Goal: Task Accomplishment & Management: Use online tool/utility

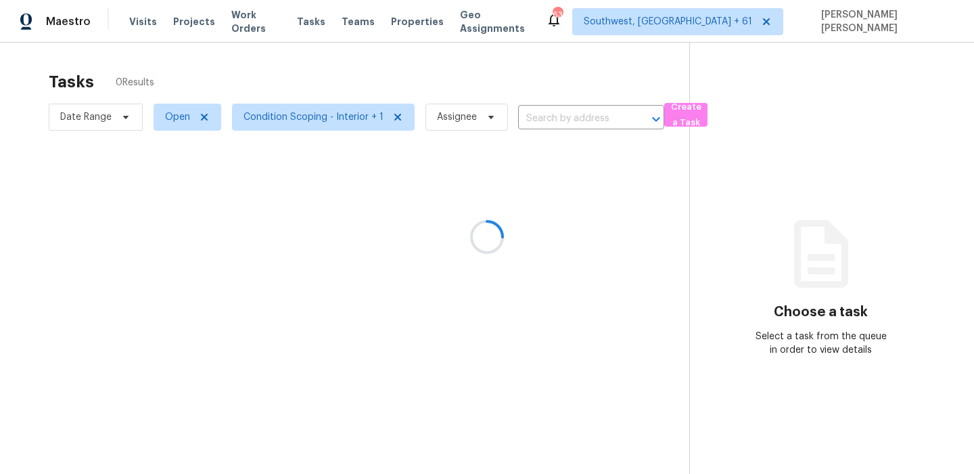
click at [90, 119] on div at bounding box center [487, 237] width 974 height 474
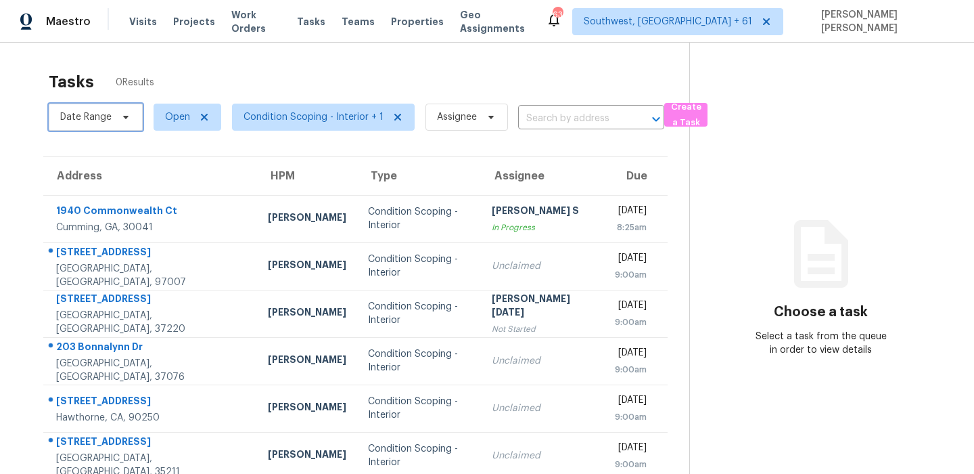
click at [90, 119] on span "Date Range" at bounding box center [85, 117] width 51 height 14
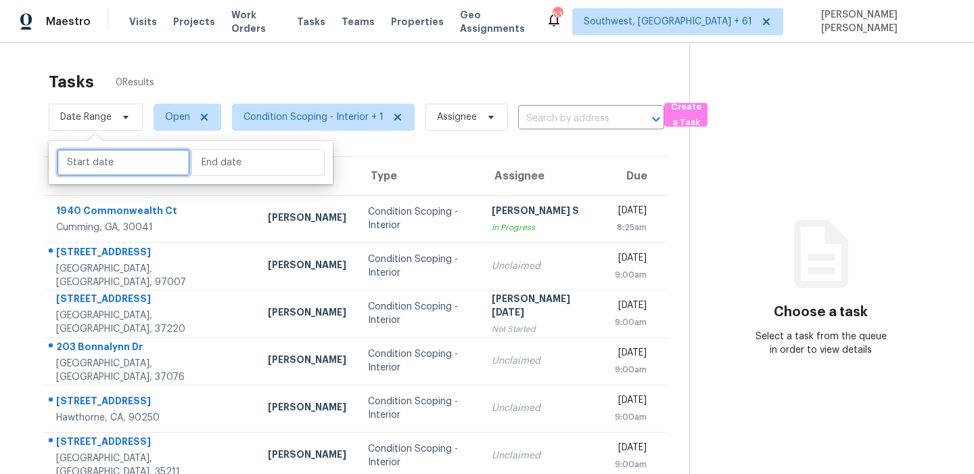
select select "8"
select select "2025"
select select "9"
select select "2025"
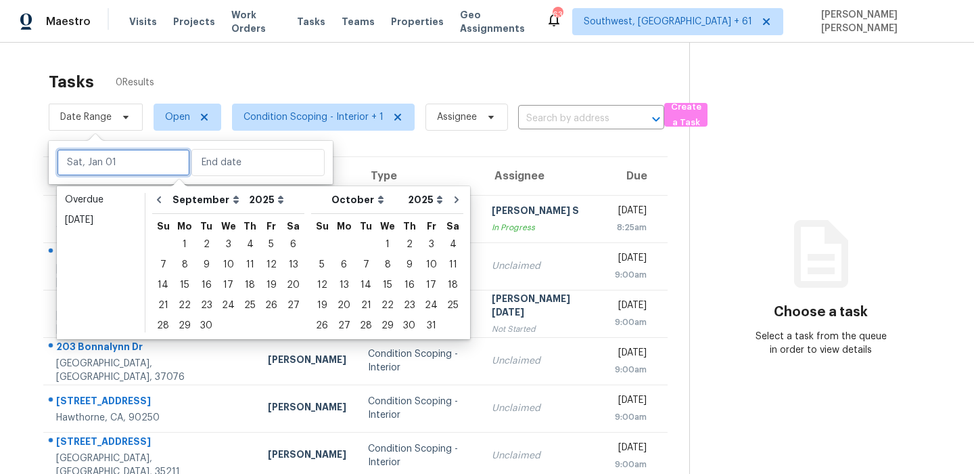
click at [106, 164] on input "text" at bounding box center [123, 162] width 133 height 27
type input "Wed, Sep 24"
click at [261, 288] on div "19" at bounding box center [271, 284] width 22 height 19
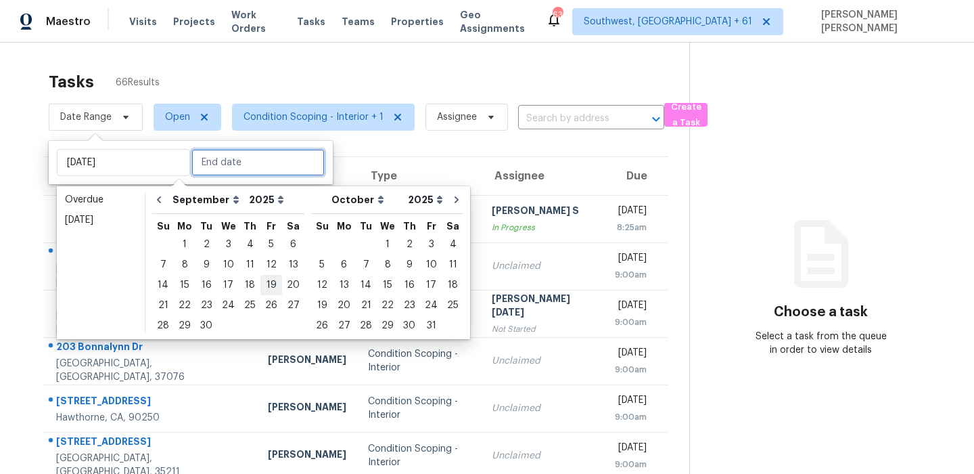
type input "Fri, Sep 19"
click at [261, 288] on div "19" at bounding box center [271, 284] width 22 height 19
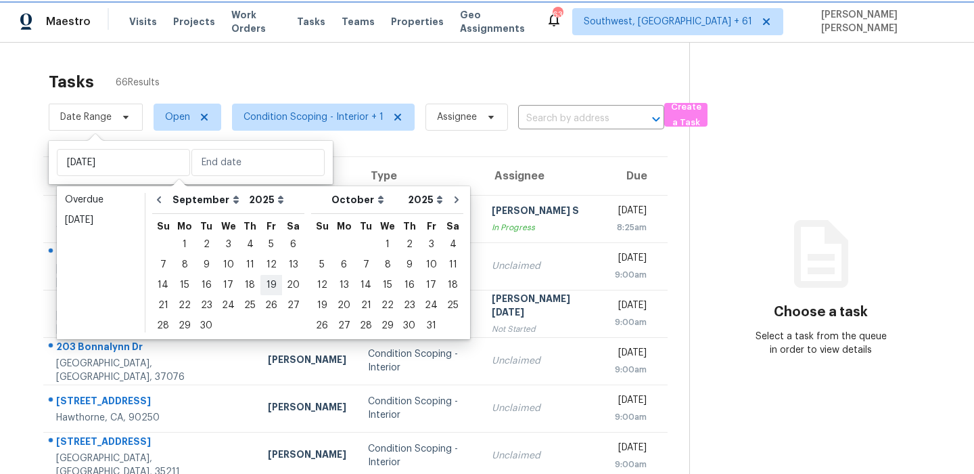
type input "Fri, Sep 19"
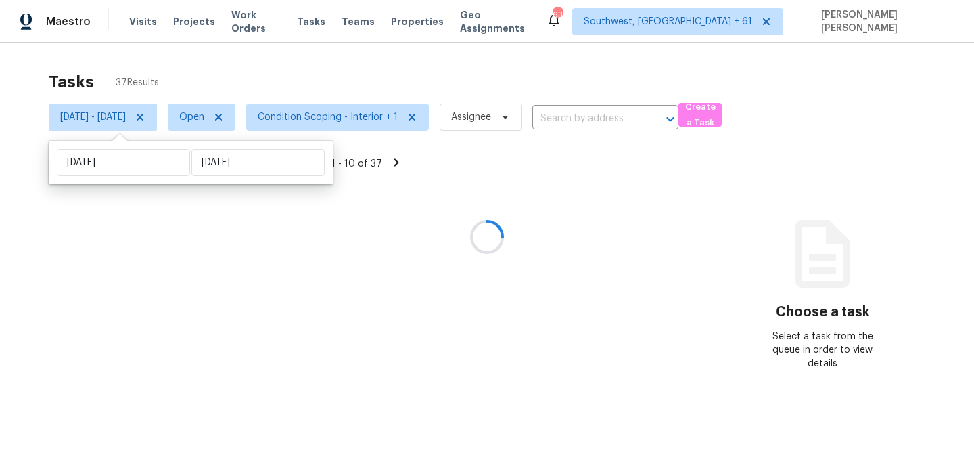
click at [355, 70] on div "Tasks 37 Results" at bounding box center [371, 81] width 644 height 35
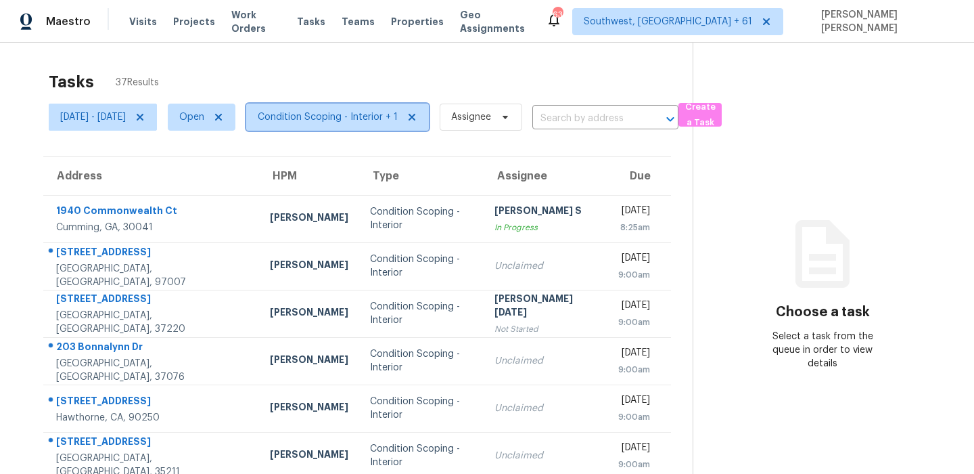
click at [317, 120] on span "Condition Scoping - Interior + 1" at bounding box center [328, 117] width 140 height 14
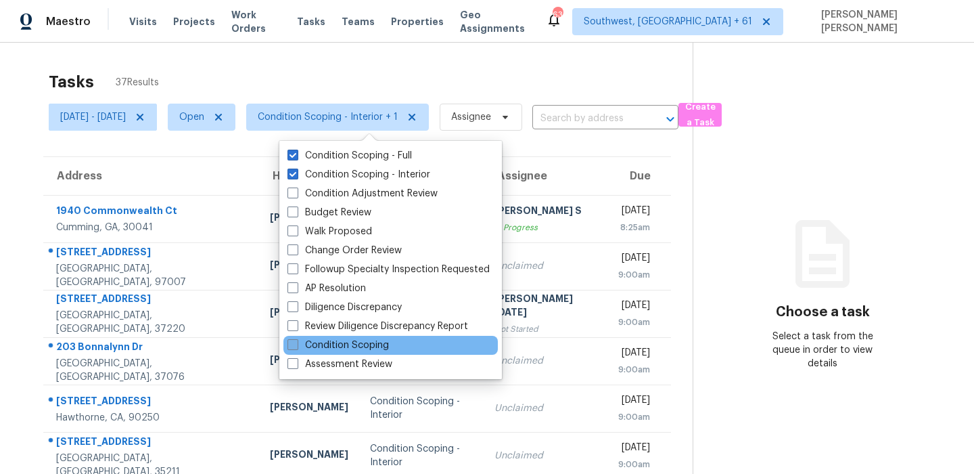
click at [341, 348] on label "Condition Scoping" at bounding box center [338, 345] width 101 height 14
click at [296, 347] on input "Condition Scoping" at bounding box center [292, 342] width 9 height 9
checkbox input "true"
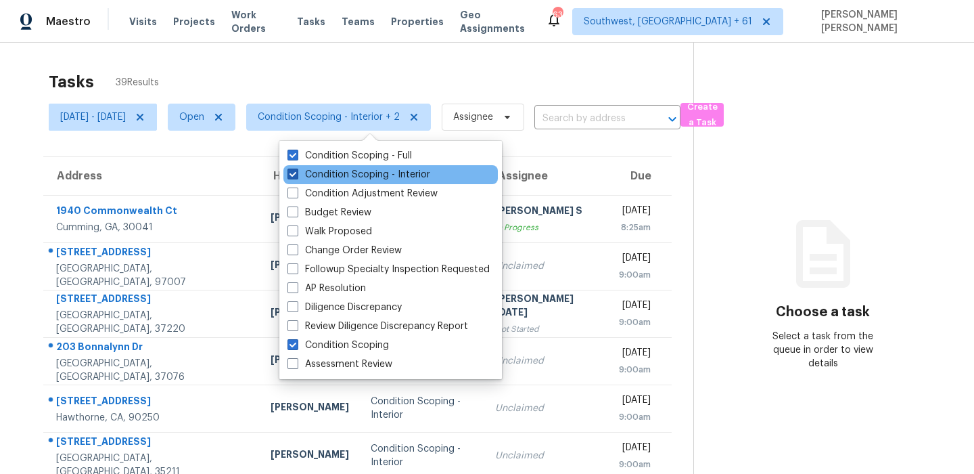
click at [336, 173] on label "Condition Scoping - Interior" at bounding box center [359, 175] width 143 height 14
click at [296, 173] on input "Condition Scoping - Interior" at bounding box center [292, 172] width 9 height 9
checkbox input "false"
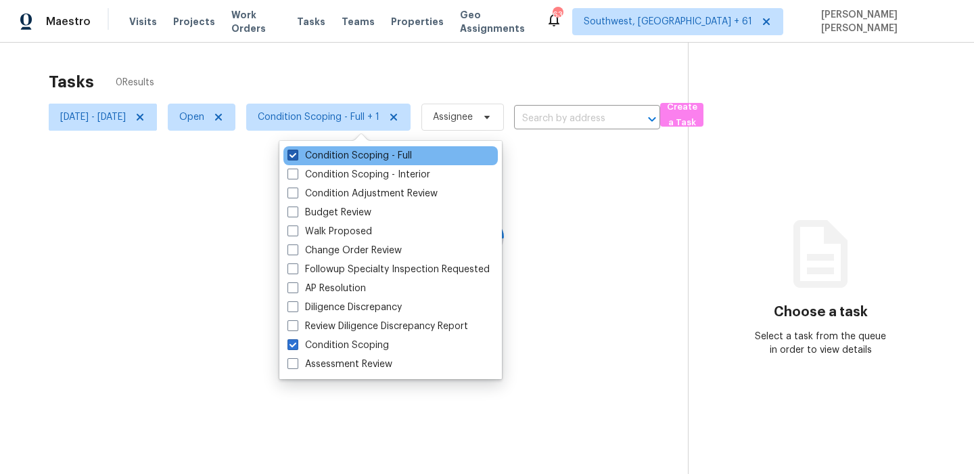
click at [345, 156] on label "Condition Scoping - Full" at bounding box center [350, 156] width 124 height 14
click at [296, 156] on input "Condition Scoping - Full" at bounding box center [292, 153] width 9 height 9
checkbox input "false"
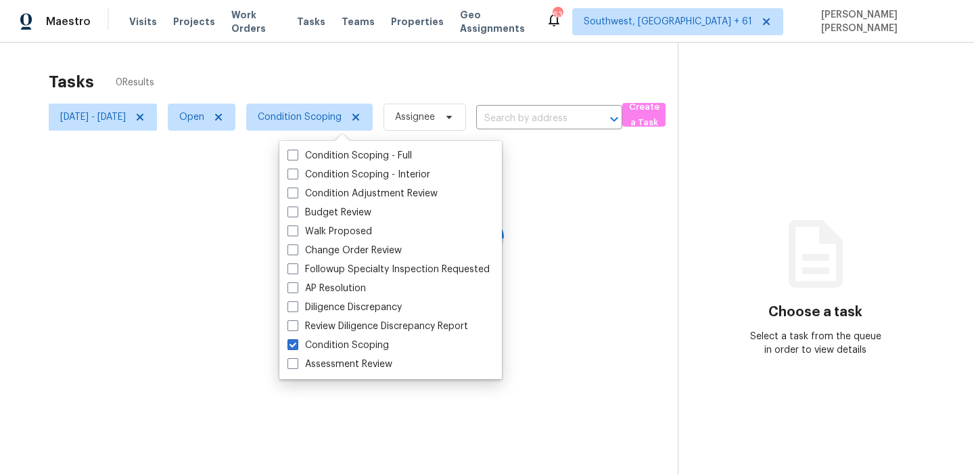
click at [388, 45] on div at bounding box center [487, 237] width 974 height 474
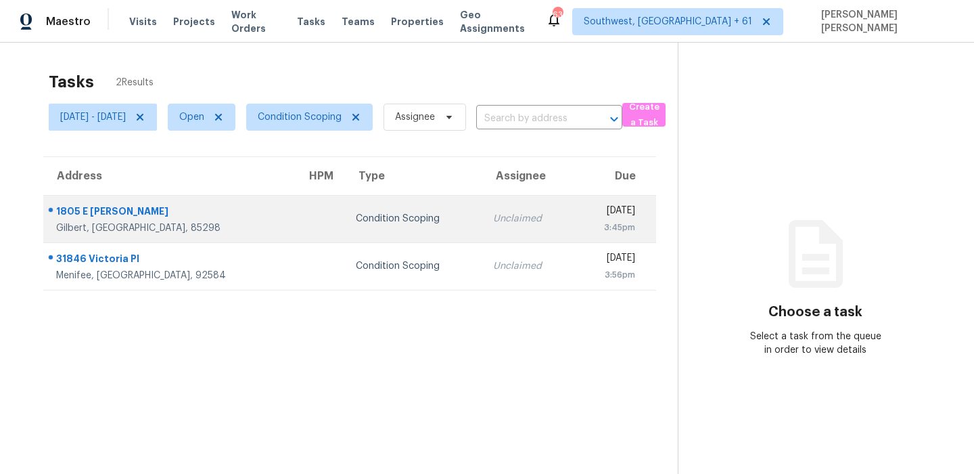
click at [52, 205] on div at bounding box center [164, 212] width 241 height 18
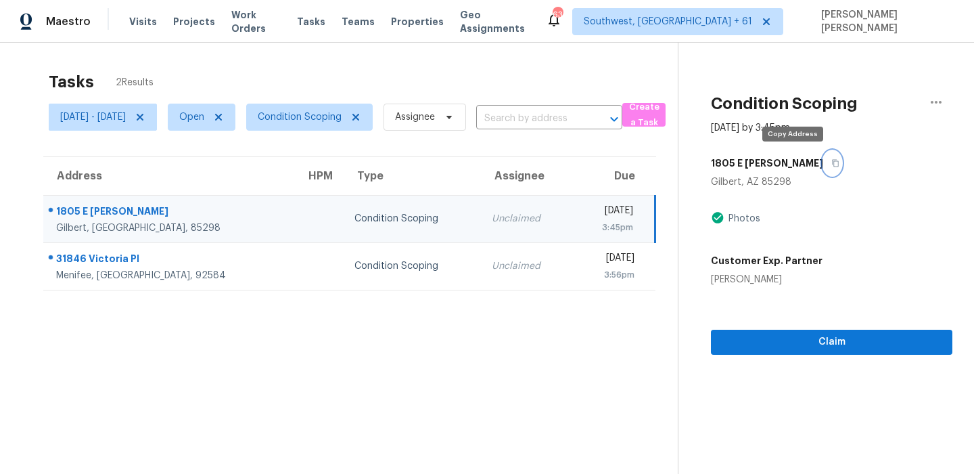
click at [832, 160] on icon "button" at bounding box center [836, 163] width 8 height 8
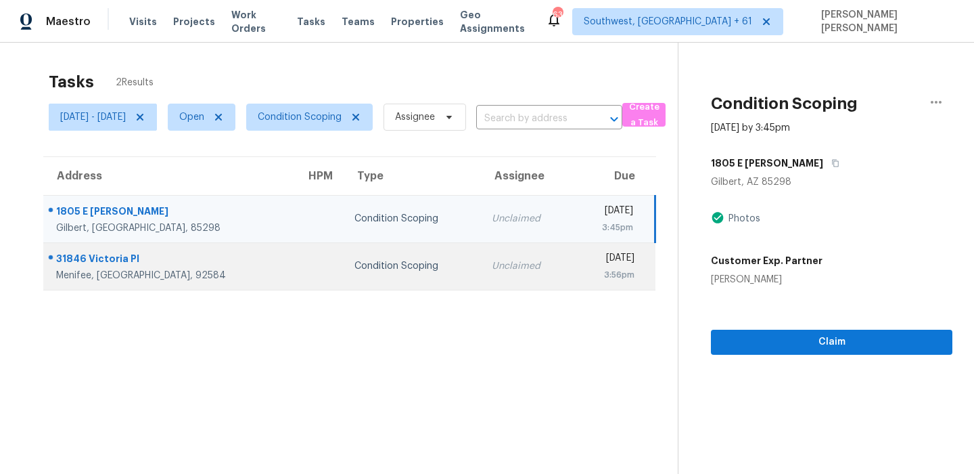
click at [481, 256] on td "Unclaimed" at bounding box center [526, 265] width 91 height 47
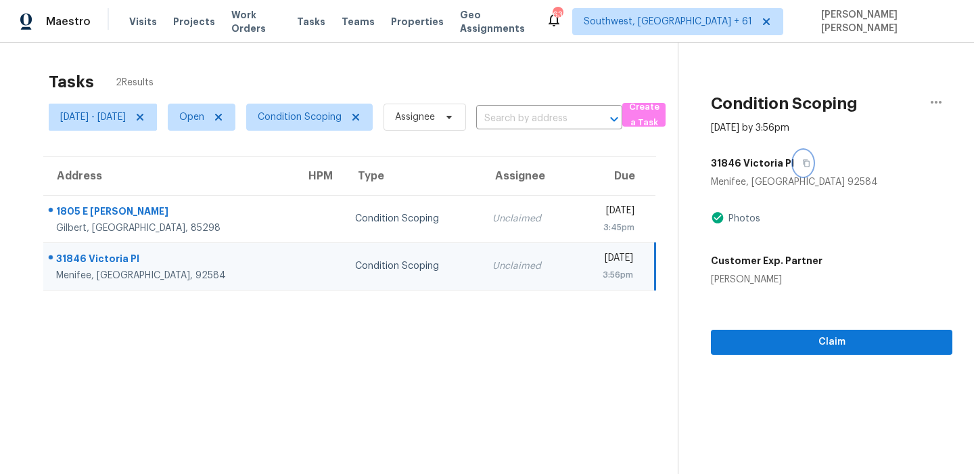
click at [810, 164] on icon "button" at bounding box center [806, 163] width 8 height 8
click at [325, 122] on span "Condition Scoping" at bounding box center [300, 117] width 84 height 14
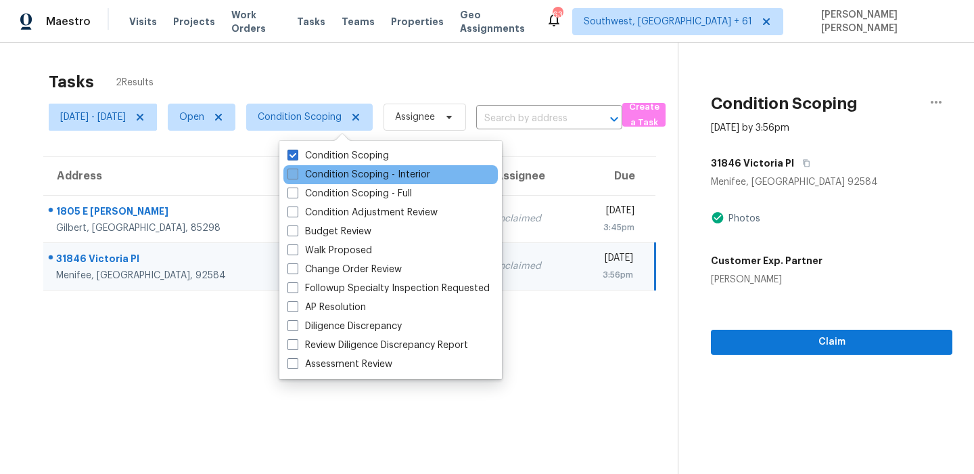
click at [311, 176] on label "Condition Scoping - Interior" at bounding box center [359, 175] width 143 height 14
click at [296, 176] on input "Condition Scoping - Interior" at bounding box center [292, 172] width 9 height 9
checkbox input "true"
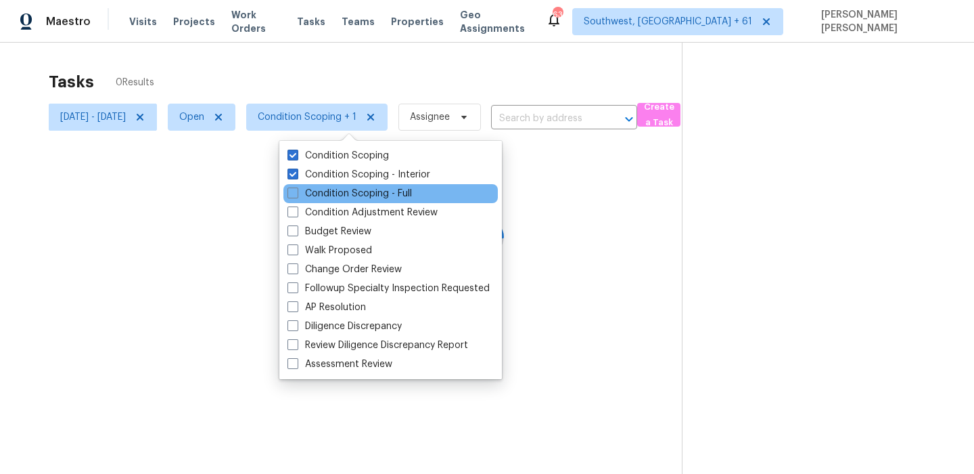
click at [309, 185] on div "Condition Scoping - Full" at bounding box center [390, 193] width 214 height 19
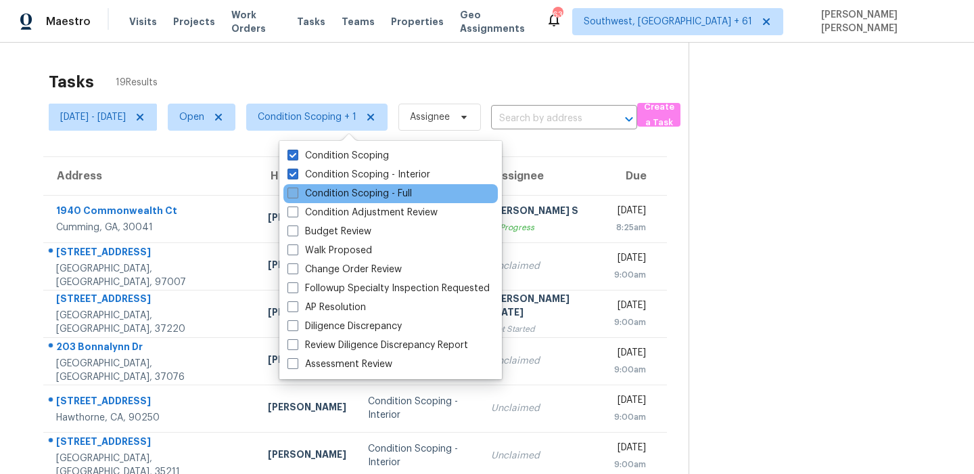
click at [307, 189] on label "Condition Scoping - Full" at bounding box center [350, 194] width 124 height 14
click at [296, 189] on input "Condition Scoping - Full" at bounding box center [292, 191] width 9 height 9
checkbox input "true"
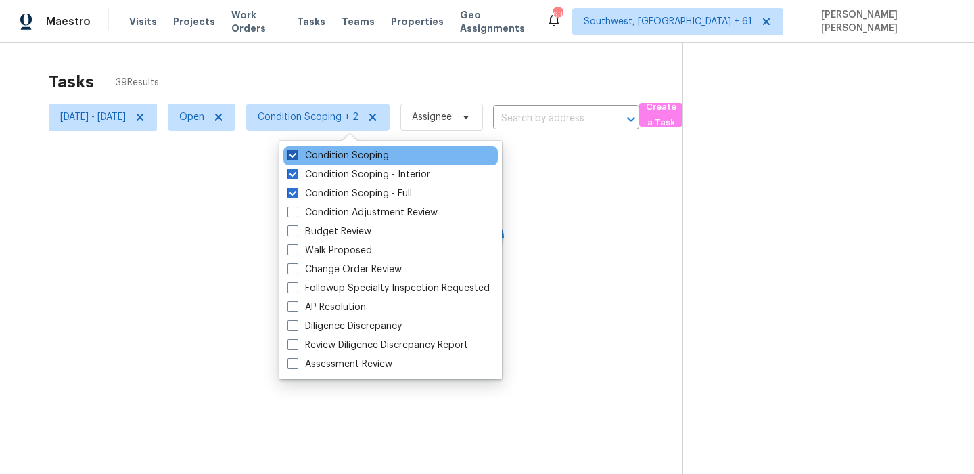
click at [318, 161] on label "Condition Scoping" at bounding box center [338, 156] width 101 height 14
click at [296, 158] on input "Condition Scoping" at bounding box center [292, 153] width 9 height 9
checkbox input "false"
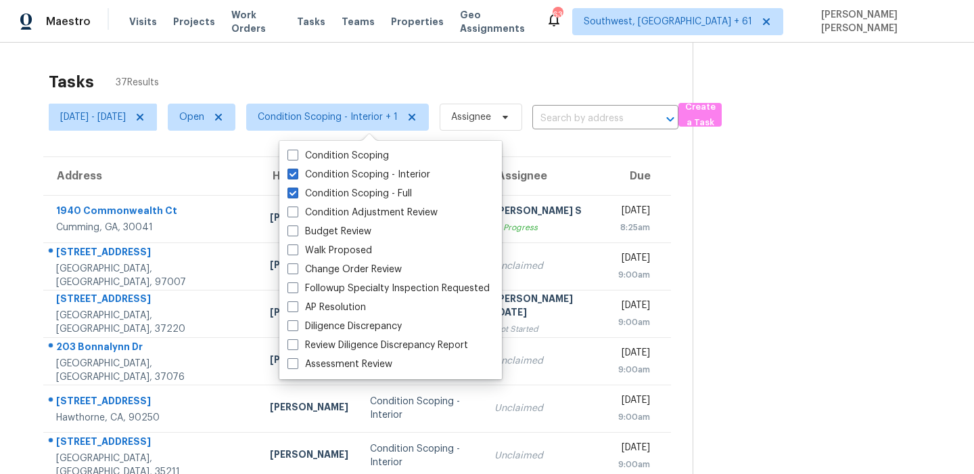
click at [357, 72] on div "Tasks 37 Results" at bounding box center [371, 81] width 644 height 35
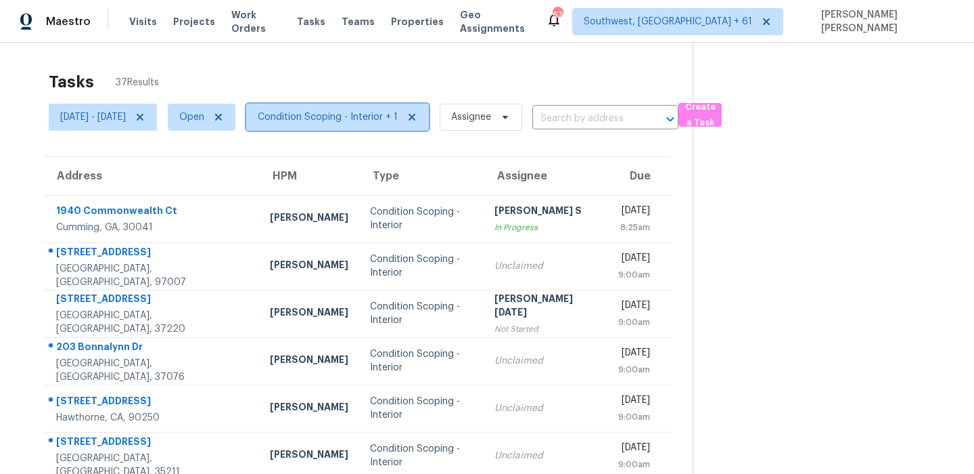
click at [323, 118] on span "Condition Scoping - Interior + 1" at bounding box center [328, 117] width 140 height 14
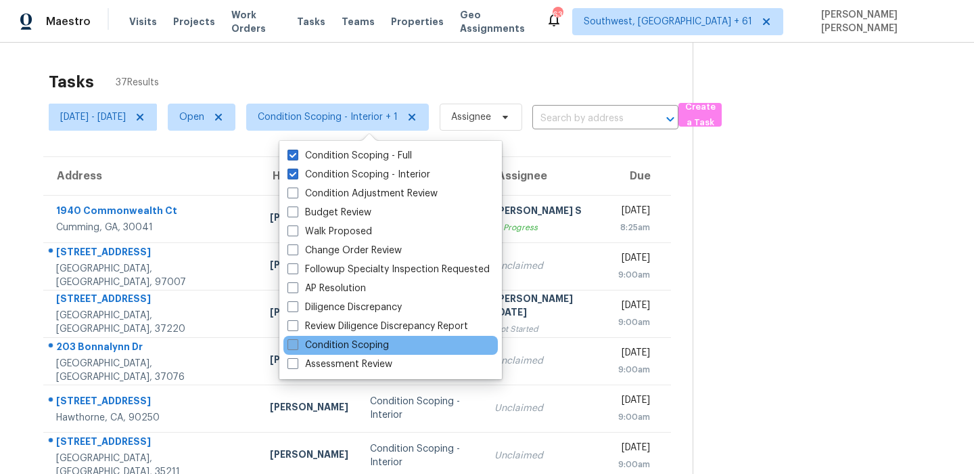
click at [318, 350] on label "Condition Scoping" at bounding box center [338, 345] width 101 height 14
click at [296, 347] on input "Condition Scoping" at bounding box center [292, 342] width 9 height 9
checkbox input "true"
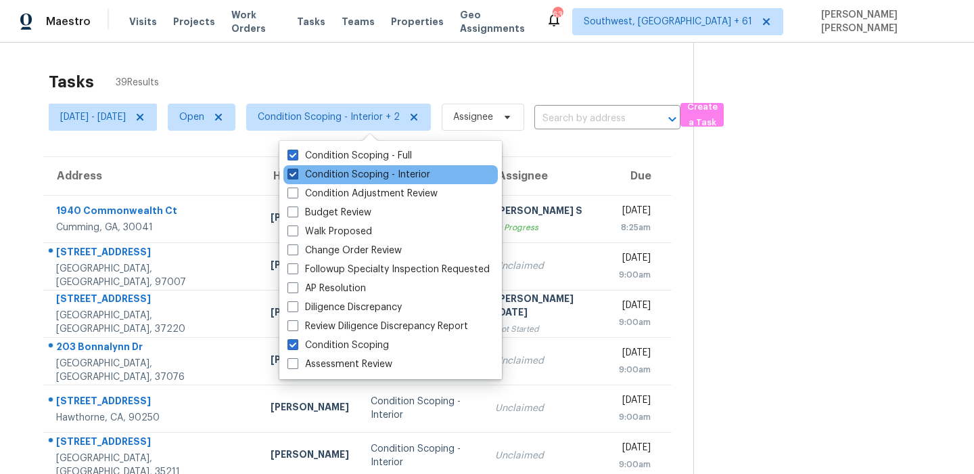
click at [336, 169] on label "Condition Scoping - Interior" at bounding box center [359, 175] width 143 height 14
click at [296, 169] on input "Condition Scoping - Interior" at bounding box center [292, 172] width 9 height 9
checkbox input "false"
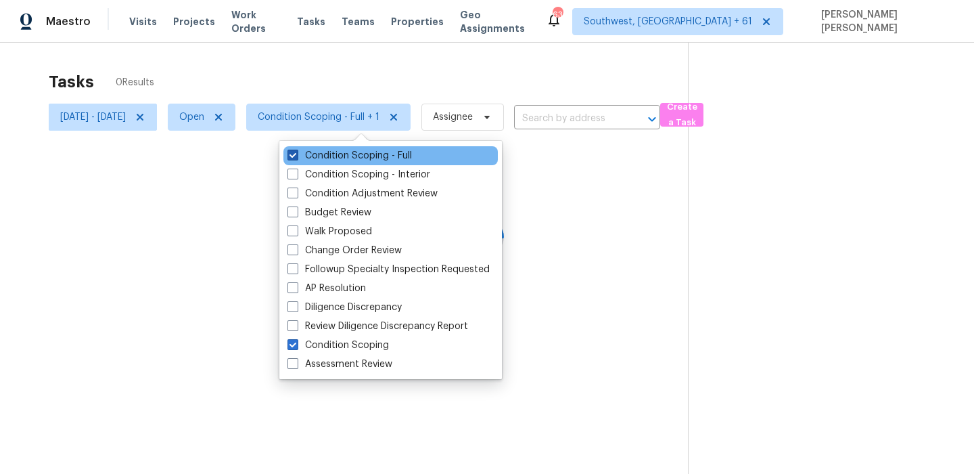
click at [346, 160] on label "Condition Scoping - Full" at bounding box center [350, 156] width 124 height 14
click at [296, 158] on input "Condition Scoping - Full" at bounding box center [292, 153] width 9 height 9
checkbox input "false"
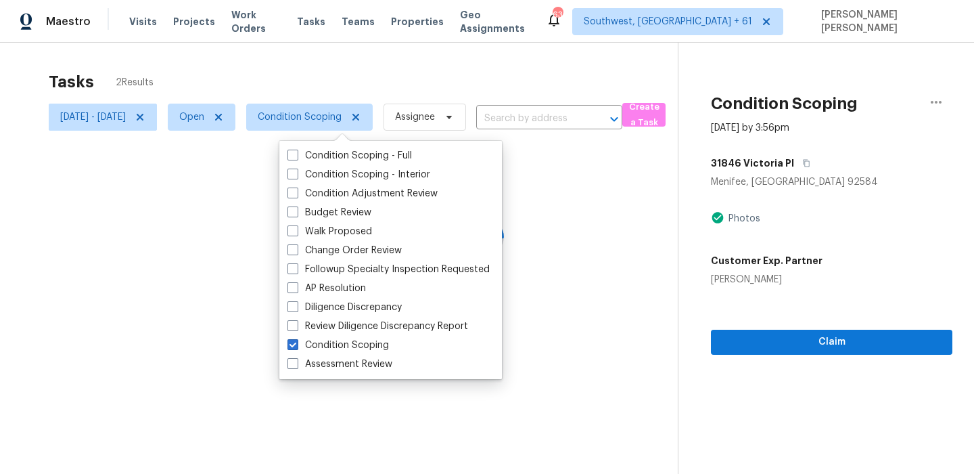
click at [350, 67] on div at bounding box center [487, 237] width 974 height 474
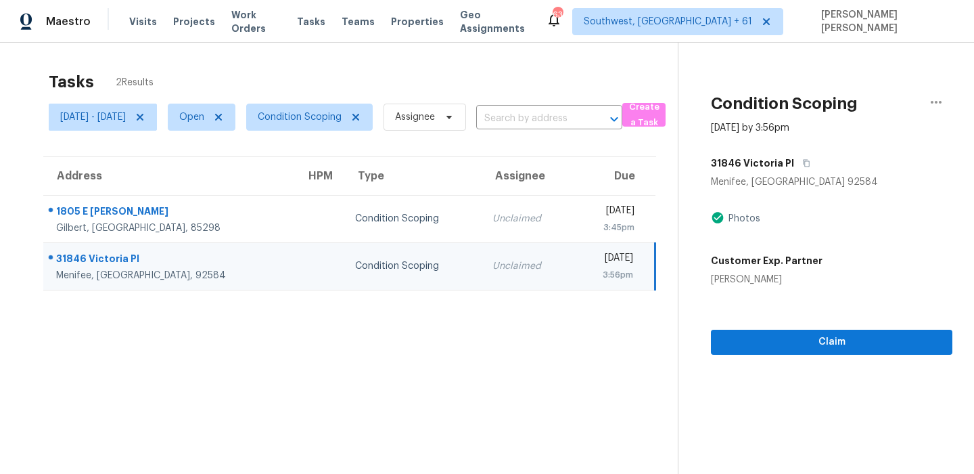
click at [225, 131] on span "Open" at bounding box center [196, 116] width 78 height 35
click at [229, 125] on span "Open" at bounding box center [202, 117] width 68 height 27
click at [221, 175] on label "Closed" at bounding box center [234, 175] width 49 height 14
click at [219, 175] on input "Closed" at bounding box center [214, 172] width 9 height 9
checkbox input "true"
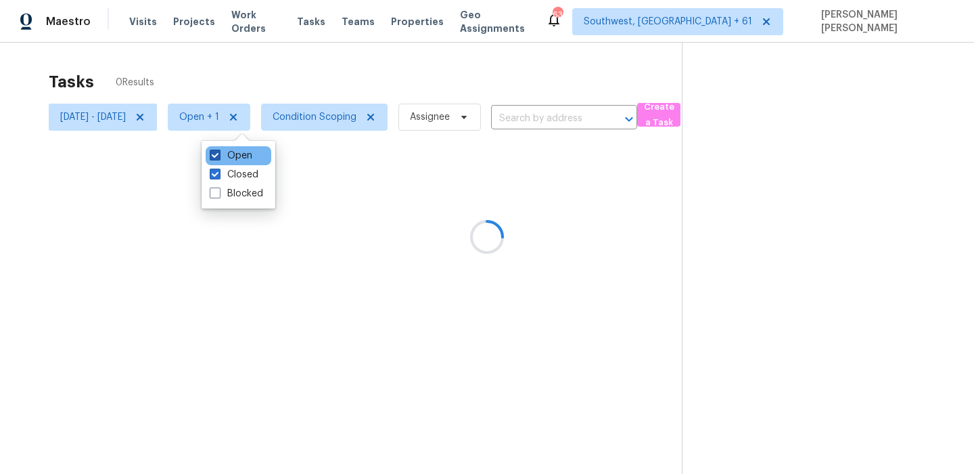
click at [227, 149] on label "Open" at bounding box center [231, 156] width 43 height 14
click at [219, 149] on input "Open" at bounding box center [214, 153] width 9 height 9
checkbox input "false"
click at [281, 67] on div at bounding box center [487, 237] width 974 height 474
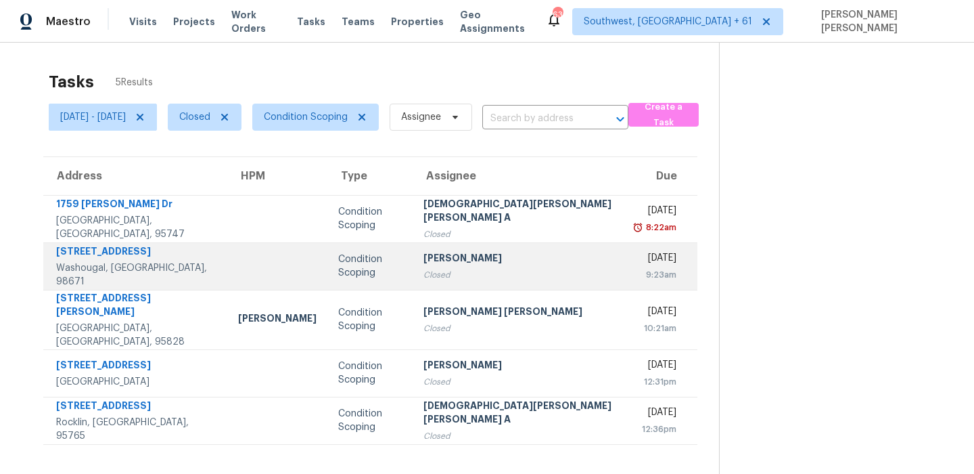
click at [503, 275] on div "Closed" at bounding box center [520, 275] width 192 height 14
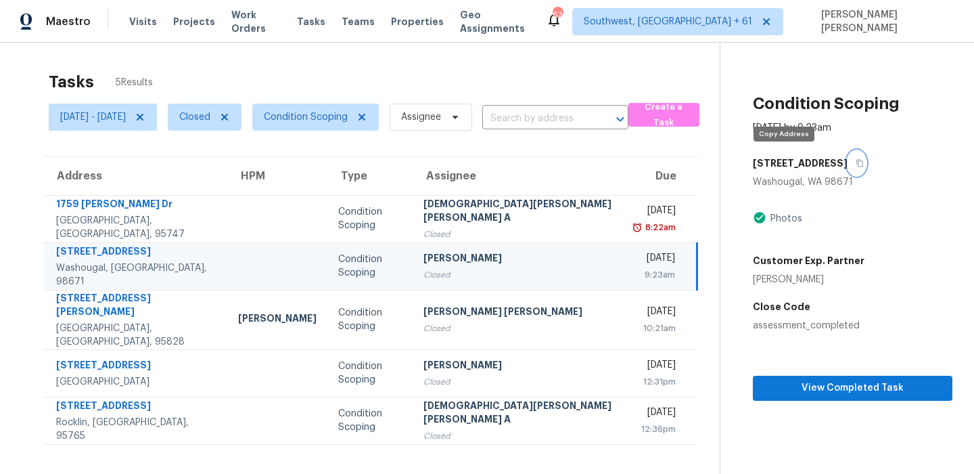
click at [848, 167] on button "button" at bounding box center [857, 163] width 18 height 24
click at [210, 123] on span "Closed" at bounding box center [194, 117] width 31 height 14
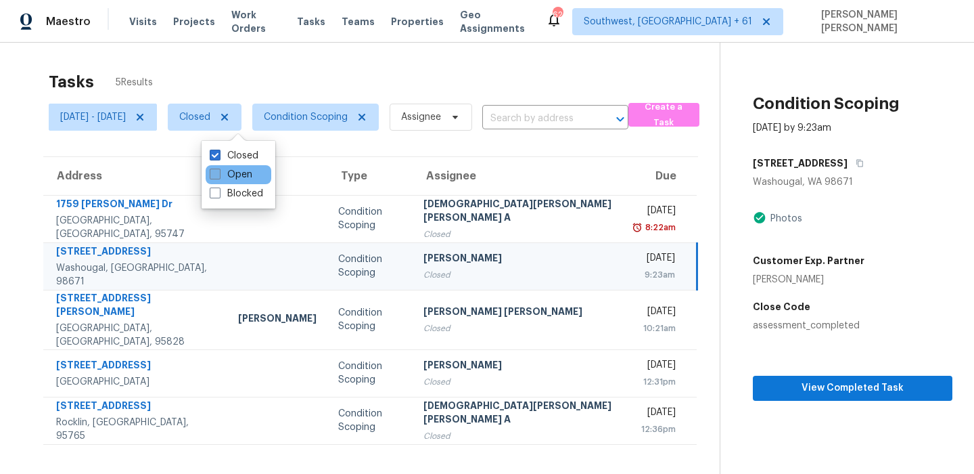
click at [223, 175] on label "Open" at bounding box center [231, 175] width 43 height 14
click at [219, 175] on input "Open" at bounding box center [214, 172] width 9 height 9
checkbox input "true"
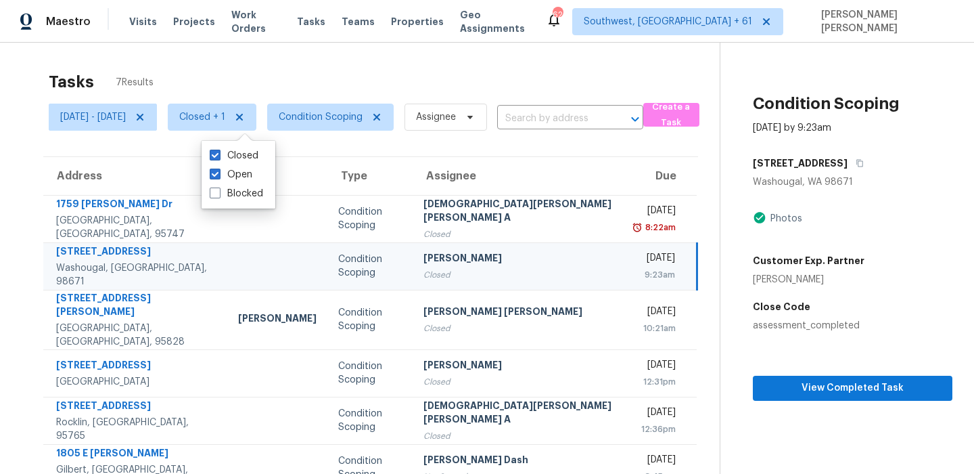
click at [323, 78] on div "Tasks 7 Results" at bounding box center [384, 81] width 671 height 35
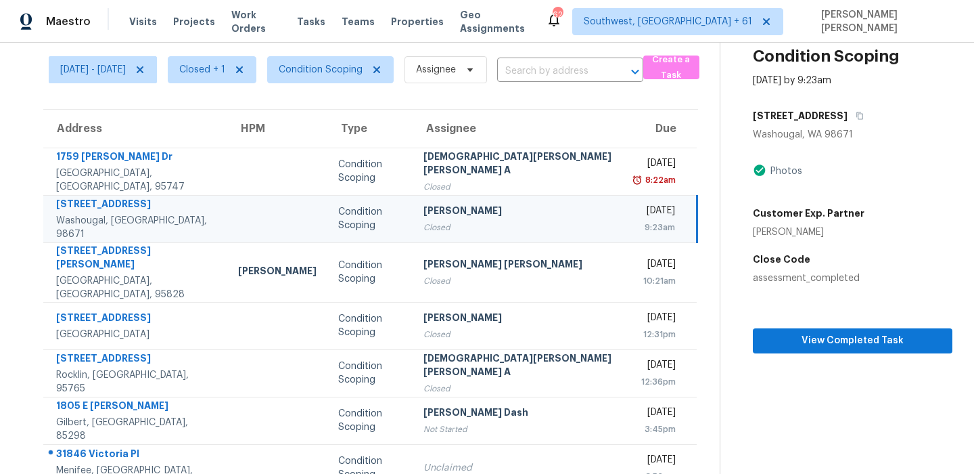
scroll to position [64, 0]
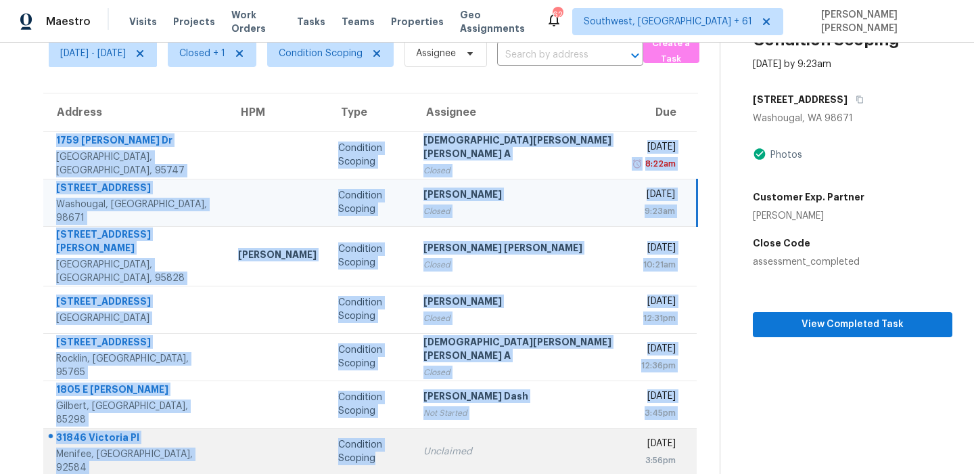
drag, startPoint x: 55, startPoint y: 137, endPoint x: 363, endPoint y: 459, distance: 445.0
click at [363, 459] on tbody "1759 Chilton Dr Roseville, CA, 95747 Condition Scoping Mohamed Azeem Mohsin A C…" at bounding box center [370, 303] width 654 height 344
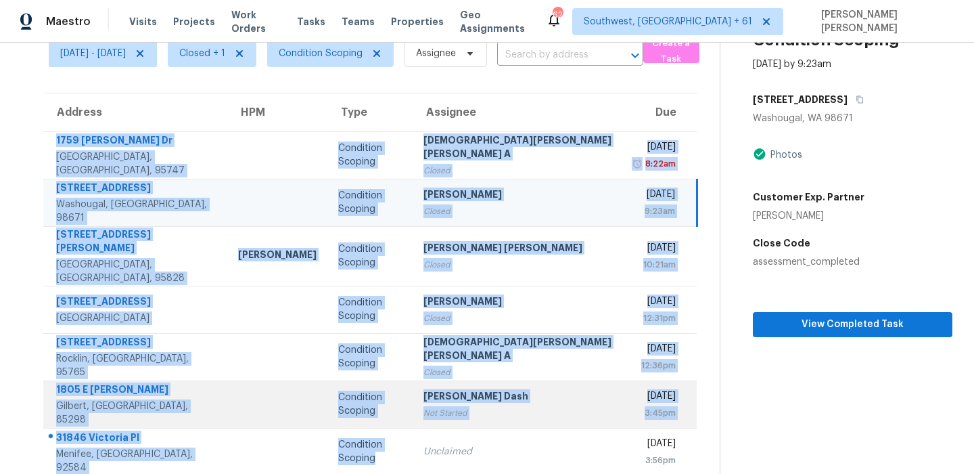
copy tbody "1759 Chilton Dr Roseville, CA, 95747 Condition Scoping Mohamed Azeem Mohsin A C…"
